Goal: Transaction & Acquisition: Purchase product/service

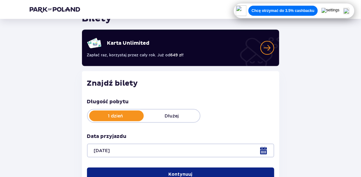
scroll to position [63, 0]
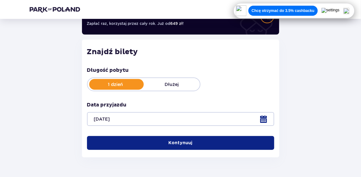
click at [162, 141] on button "Kontynuuj" at bounding box center [180, 143] width 187 height 14
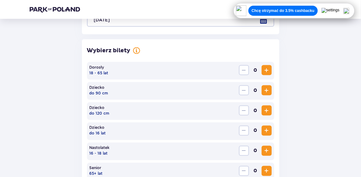
scroll to position [194, 0]
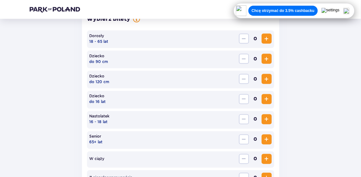
click at [263, 39] on span "Increase" at bounding box center [267, 39] width 8 height 8
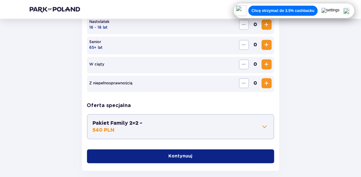
scroll to position [320, 0]
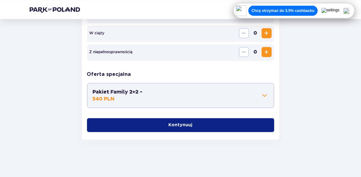
click at [205, 113] on div "Dorosły 18 - 65 lat 1 Dziecko do 90 cm 0 Dziecko do 120 cm 0 Dziecko do 16 lat …" at bounding box center [180, 18] width 187 height 227
click at [208, 129] on button "Kontynuuj" at bounding box center [180, 125] width 187 height 14
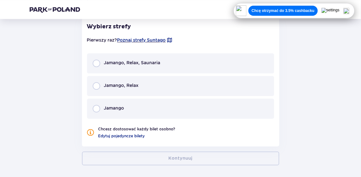
scroll to position [428, 0]
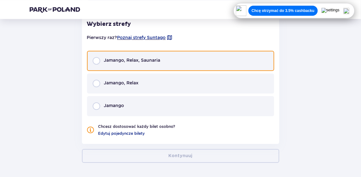
click at [96, 59] on input "radio" at bounding box center [97, 61] width 8 height 8
radio input "true"
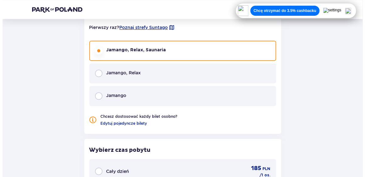
scroll to position [406, 0]
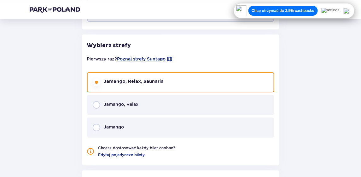
click at [149, 59] on span "Poznaj strefy Suntago" at bounding box center [141, 59] width 49 height 6
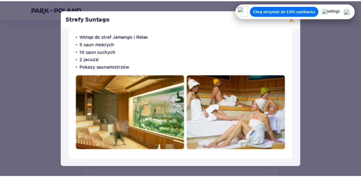
scroll to position [372, 0]
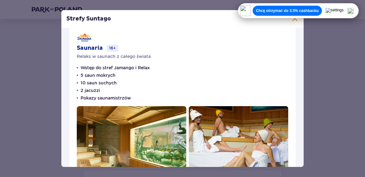
click at [294, 22] on span at bounding box center [295, 19] width 8 height 8
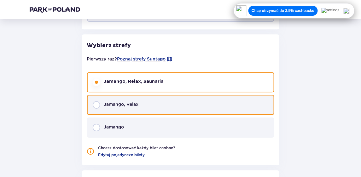
click at [98, 106] on input "radio" at bounding box center [97, 105] width 8 height 8
radio input "true"
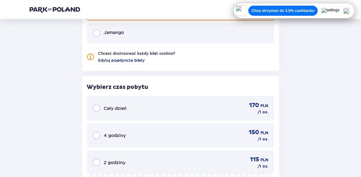
scroll to position [438, 0]
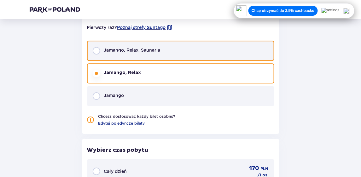
click at [96, 51] on input "radio" at bounding box center [97, 51] width 8 height 8
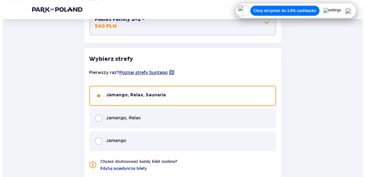
scroll to position [424, 0]
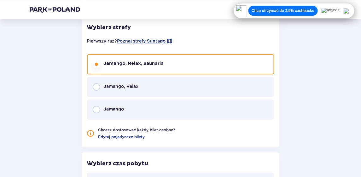
click at [156, 41] on span "Poznaj strefy Suntago" at bounding box center [141, 41] width 49 height 6
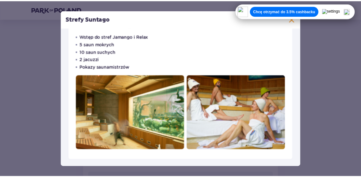
scroll to position [372, 0]
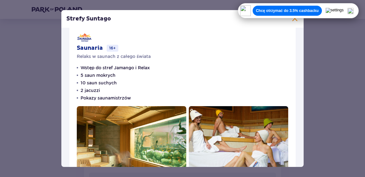
click at [294, 19] on span at bounding box center [295, 19] width 8 height 8
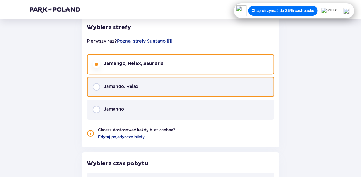
click at [99, 88] on input "radio" at bounding box center [97, 87] width 8 height 8
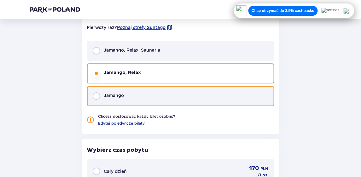
click at [94, 97] on input "radio" at bounding box center [97, 96] width 8 height 8
radio input "true"
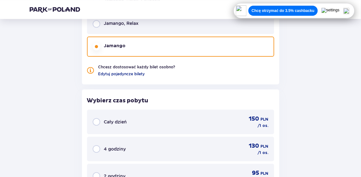
scroll to position [424, 0]
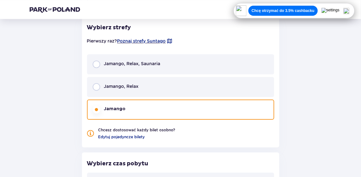
click at [99, 69] on div "Jamango, Relax, Saunaria" at bounding box center [180, 64] width 187 height 20
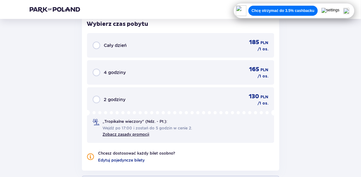
scroll to position [532, 0]
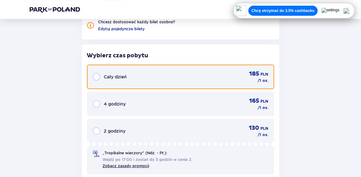
click at [96, 78] on input "radio" at bounding box center [97, 77] width 8 height 8
radio input "true"
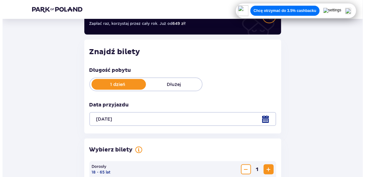
scroll to position [95, 0]
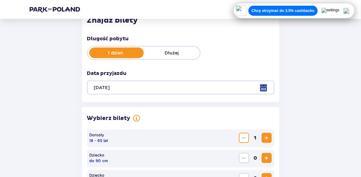
click at [172, 67] on div "Długość pobytu 1 dzień Dłużej Data przyjazdu [DATE]" at bounding box center [180, 64] width 187 height 59
click at [173, 87] on div at bounding box center [180, 88] width 187 height 14
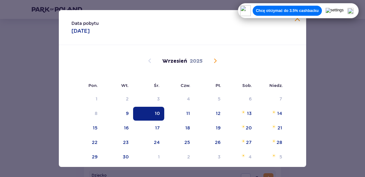
click at [149, 113] on div "10" at bounding box center [148, 114] width 31 height 14
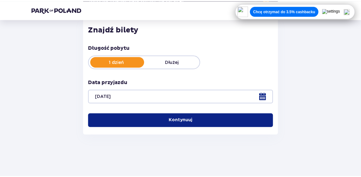
scroll to position [86, 0]
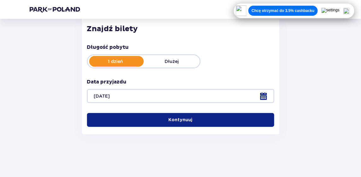
click at [297, 23] on div "Wróć Pomiń ten krok Bilety Karta Unlimited Zapłać raz, korzystaj przez cały rok…" at bounding box center [181, 41] width 312 height 198
click at [349, 12] on img at bounding box center [346, 11] width 6 height 6
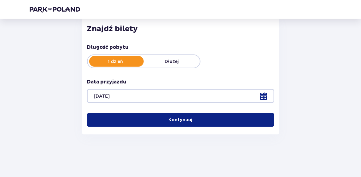
click at [181, 122] on p "Kontynuuj" at bounding box center [181, 120] width 24 height 6
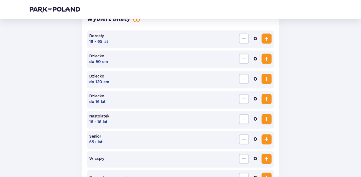
scroll to position [194, 0]
click at [269, 35] on span "Increase" at bounding box center [267, 39] width 8 height 8
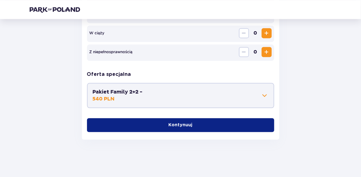
click at [177, 121] on button "Kontynuuj" at bounding box center [180, 125] width 187 height 14
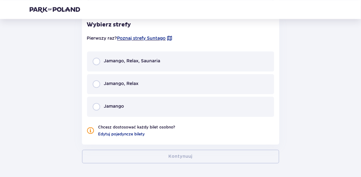
scroll to position [428, 0]
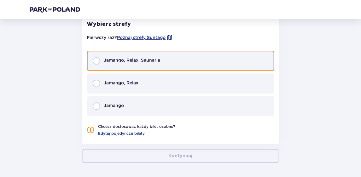
click at [96, 61] on input "radio" at bounding box center [97, 61] width 8 height 8
radio input "true"
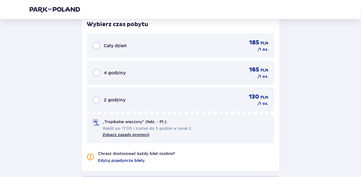
scroll to position [564, 0]
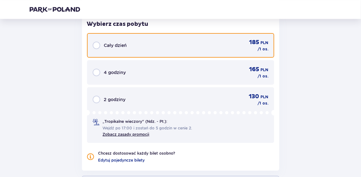
click at [95, 46] on input "radio" at bounding box center [97, 46] width 8 height 8
radio input "true"
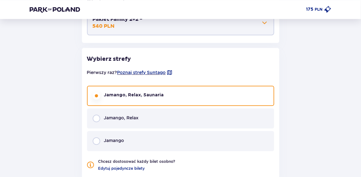
scroll to position [456, 0]
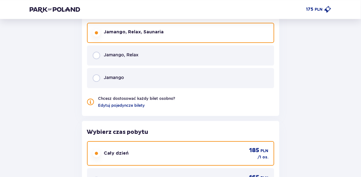
click at [97, 59] on div "Jamango, Relax" at bounding box center [180, 55] width 187 height 20
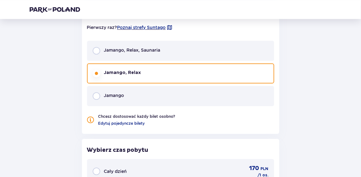
scroll to position [406, 0]
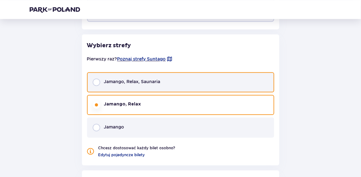
click at [95, 83] on input "radio" at bounding box center [97, 82] width 8 height 8
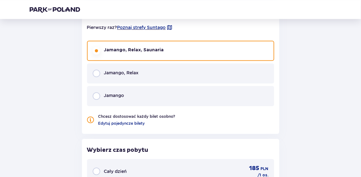
scroll to position [532, 0]
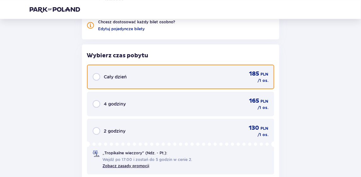
click at [96, 76] on input "radio" at bounding box center [97, 77] width 8 height 8
radio input "true"
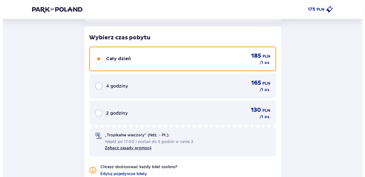
scroll to position [645, 0]
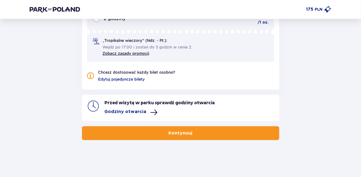
click at [150, 114] on span at bounding box center [154, 113] width 8 height 8
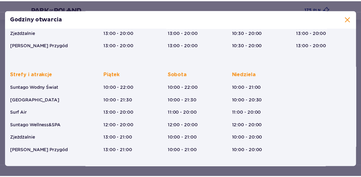
scroll to position [43, 0]
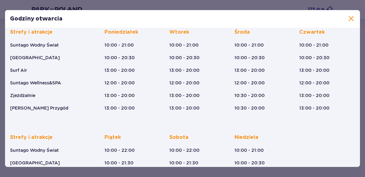
click at [348, 20] on span at bounding box center [352, 19] width 8 height 8
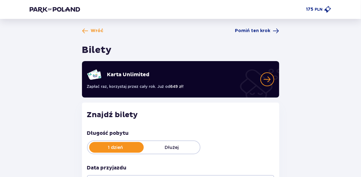
click at [318, 11] on p "PLN" at bounding box center [319, 10] width 8 height 6
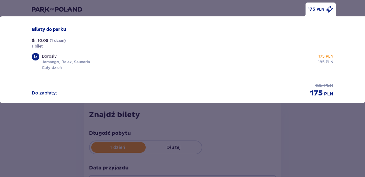
click at [302, 122] on div "175 PLN Bilety do [GEOGRAPHIC_DATA]. 10.09 ( 1 dzień ) 1 bilet 1 x Dorosły Jama…" at bounding box center [182, 88] width 365 height 177
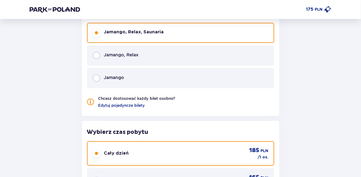
scroll to position [645, 0]
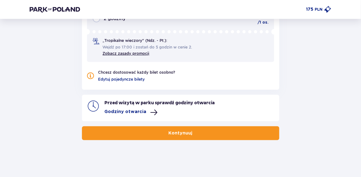
click at [142, 134] on button "Kontynuuj" at bounding box center [180, 133] width 197 height 14
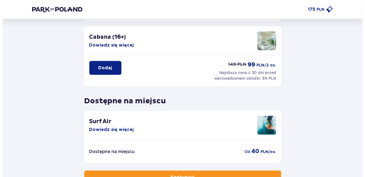
scroll to position [189, 0]
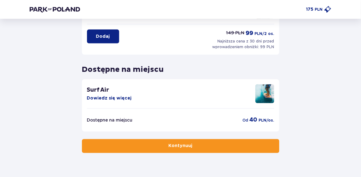
click at [95, 97] on button "Dowiedz się więcej" at bounding box center [109, 98] width 45 height 6
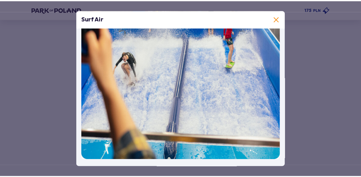
scroll to position [99, 0]
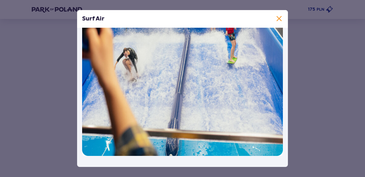
click at [279, 18] on span at bounding box center [280, 19] width 8 height 8
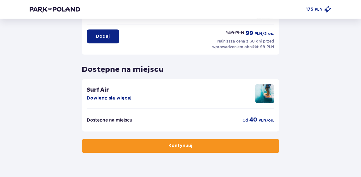
scroll to position [202, 0]
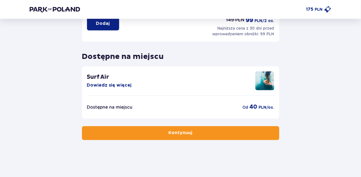
click at [144, 109] on div "Dostępne na miejscu od 40 PLN /os." at bounding box center [180, 105] width 187 height 18
click at [157, 129] on button "Kontynuuj" at bounding box center [180, 133] width 197 height 14
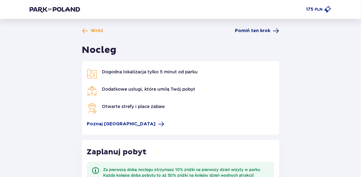
click at [270, 32] on span "Pomiń ten krok" at bounding box center [252, 31] width 35 height 6
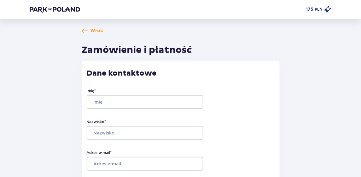
scroll to position [32, 0]
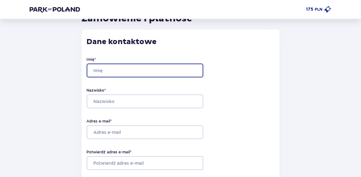
click at [124, 72] on input "Imię *" at bounding box center [145, 71] width 117 height 14
type input "[PERSON_NAME]"
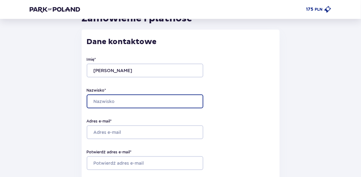
type input "[PERSON_NAME]"
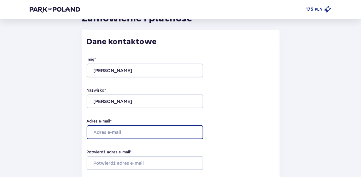
type input "[EMAIL_ADDRESS][DOMAIN_NAME]"
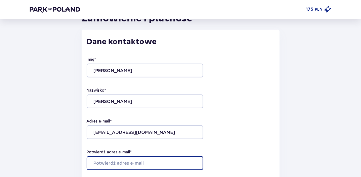
type input "[EMAIL_ADDRESS][DOMAIN_NAME]"
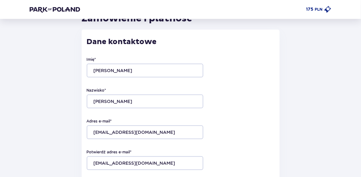
type input "[PHONE_NUMBER]"
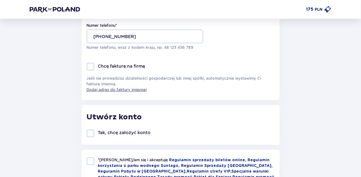
scroll to position [252, 0]
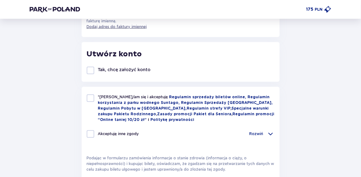
click at [89, 72] on div at bounding box center [91, 71] width 8 height 8
checkbox input "true"
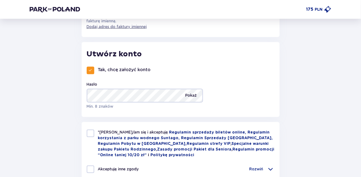
click at [186, 90] on p "Pokaż" at bounding box center [191, 96] width 12 height 14
click at [189, 95] on p "Ukryj" at bounding box center [192, 96] width 10 height 14
click at [192, 94] on p "Pokaż" at bounding box center [191, 96] width 12 height 14
click at [192, 94] on p "Ukryj" at bounding box center [192, 96] width 10 height 14
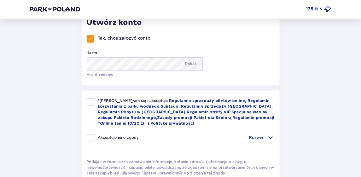
click at [88, 104] on div at bounding box center [91, 102] width 8 height 8
checkbox input "true"
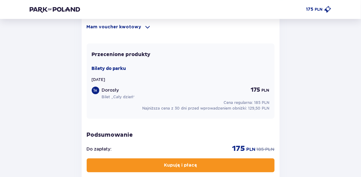
scroll to position [567, 0]
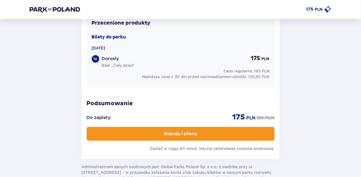
click at [173, 132] on p "Kupuję i płacę" at bounding box center [180, 134] width 33 height 6
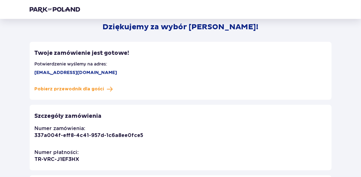
scroll to position [43, 0]
